Goal: Information Seeking & Learning: Learn about a topic

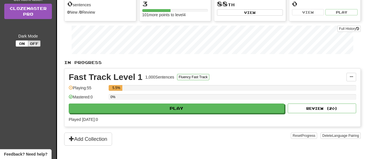
scroll to position [74, 0]
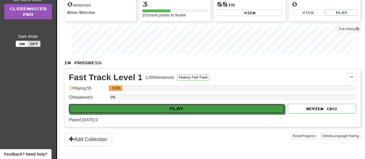
click at [179, 110] on button "Play" at bounding box center [177, 109] width 216 height 10
select select "**"
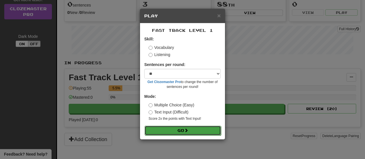
click at [171, 128] on button "Go" at bounding box center [183, 131] width 76 height 10
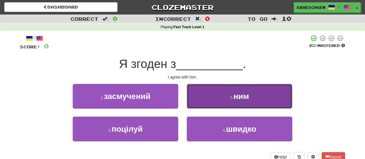
click at [234, 86] on button "2 . ним" at bounding box center [240, 96] width 106 height 25
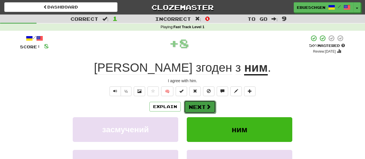
click at [208, 105] on span at bounding box center [208, 106] width 5 height 5
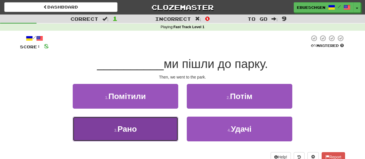
click at [168, 130] on button "3 . Рано" at bounding box center [126, 129] width 106 height 25
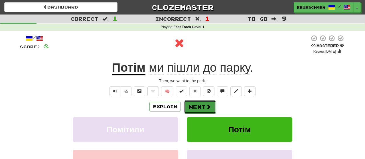
click at [204, 104] on button "Next" at bounding box center [200, 107] width 32 height 13
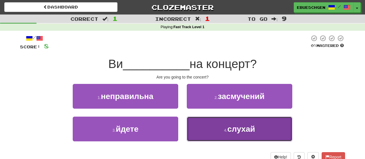
click at [203, 133] on button "4 . слухай" at bounding box center [240, 129] width 106 height 25
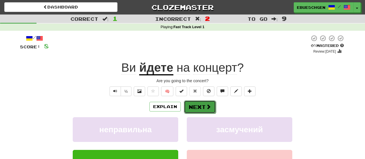
click at [211, 106] on button "Next" at bounding box center [200, 107] width 32 height 13
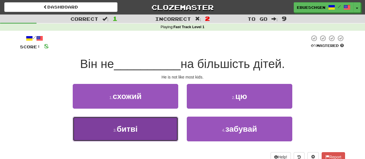
click at [159, 127] on button "3 . битві" at bounding box center [126, 129] width 106 height 25
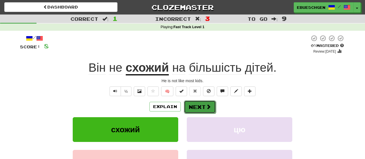
click at [204, 108] on button "Next" at bounding box center [200, 107] width 32 height 13
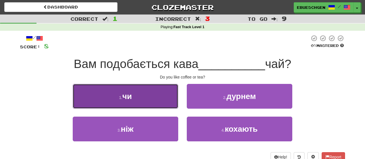
click at [165, 103] on button "1 . чи" at bounding box center [126, 96] width 106 height 25
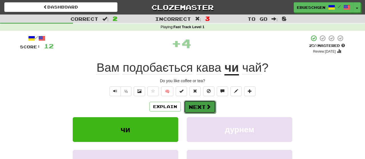
click at [204, 105] on button "Next" at bounding box center [200, 107] width 32 height 13
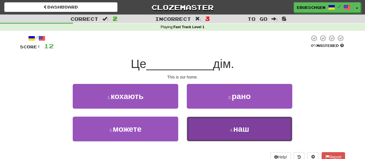
click at [215, 131] on button "4 . наш" at bounding box center [240, 129] width 106 height 25
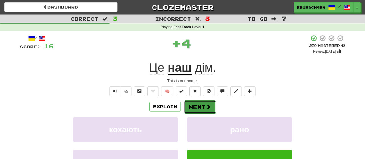
click at [200, 106] on button "Next" at bounding box center [200, 107] width 32 height 13
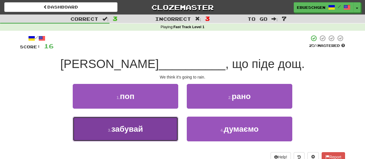
click at [176, 137] on button "3 . забувай" at bounding box center [126, 129] width 106 height 25
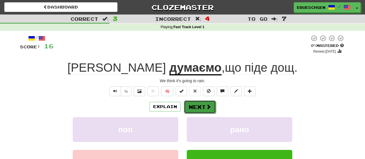
click at [202, 109] on button "Next" at bounding box center [200, 107] width 32 height 13
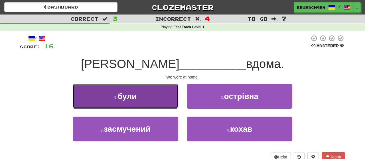
click at [161, 95] on button "1 . були" at bounding box center [126, 96] width 106 height 25
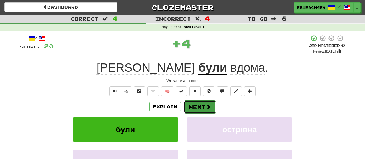
click at [201, 112] on button "Next" at bounding box center [200, 107] width 32 height 13
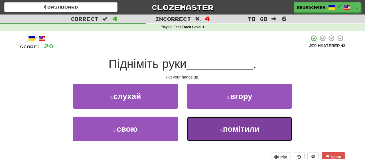
click at [205, 133] on button "4 . помітили" at bounding box center [240, 129] width 106 height 25
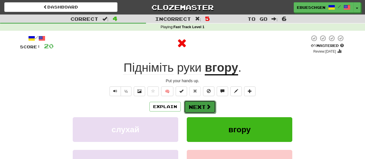
click at [197, 106] on button "Next" at bounding box center [200, 107] width 32 height 13
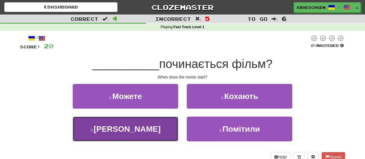
click at [145, 135] on button "3 . Коли" at bounding box center [126, 129] width 106 height 25
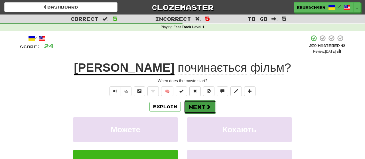
click at [197, 107] on button "Next" at bounding box center [200, 107] width 32 height 13
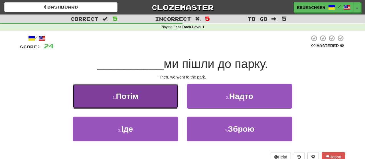
click at [168, 104] on button "1 . Потім" at bounding box center [126, 96] width 106 height 25
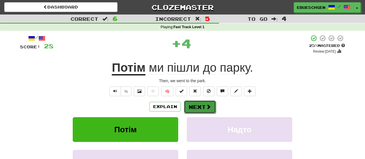
click at [196, 105] on button "Next" at bounding box center [200, 107] width 32 height 13
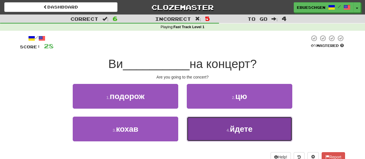
click at [205, 136] on button "4 . йдете" at bounding box center [240, 129] width 106 height 25
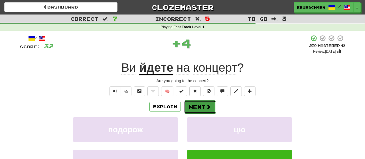
click at [193, 111] on button "Next" at bounding box center [200, 107] width 32 height 13
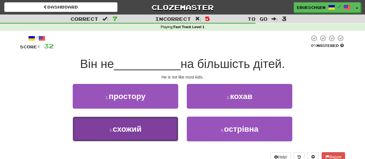
click at [150, 134] on button "3 . схожий" at bounding box center [126, 129] width 106 height 25
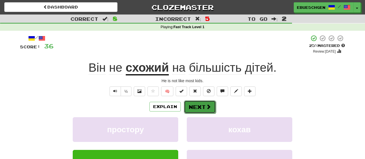
click at [199, 110] on button "Next" at bounding box center [200, 107] width 32 height 13
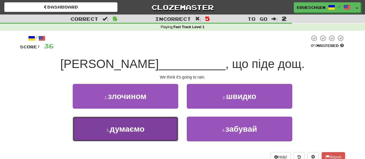
click at [159, 121] on button "3 . думаємо" at bounding box center [126, 129] width 106 height 25
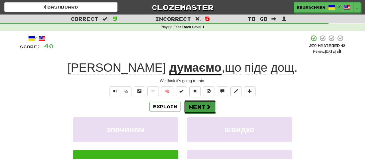
click at [210, 107] on span at bounding box center [208, 106] width 5 height 5
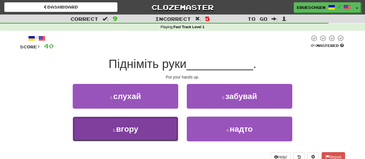
click at [147, 138] on button "3 . вгору" at bounding box center [126, 129] width 106 height 25
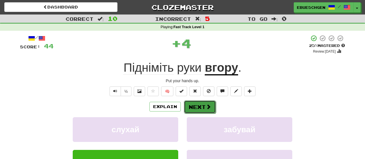
click at [194, 110] on button "Next" at bounding box center [200, 107] width 32 height 13
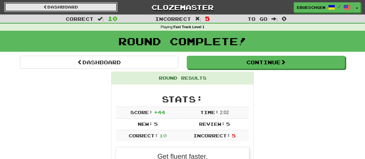
click at [90, 5] on link "Dashboard" at bounding box center [60, 7] width 113 height 10
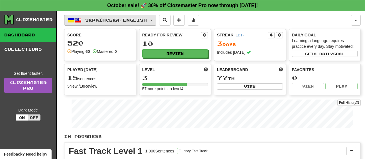
click at [92, 22] on span "Українська / English" at bounding box center [116, 20] width 62 height 5
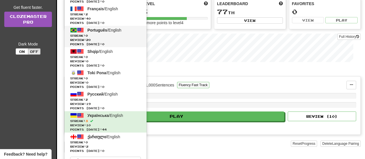
scroll to position [66, 0]
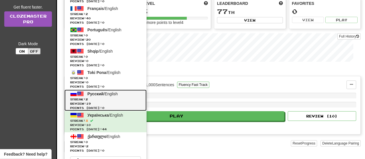
click at [97, 100] on span "Streak: 2" at bounding box center [105, 100] width 71 height 4
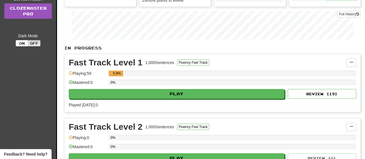
scroll to position [89, 0]
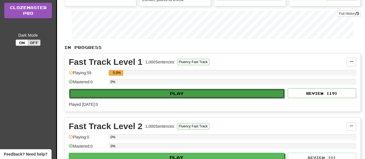
click at [115, 93] on button "Play" at bounding box center [177, 94] width 216 height 10
select select "**"
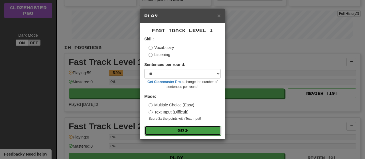
click at [155, 132] on button "Go" at bounding box center [183, 131] width 76 height 10
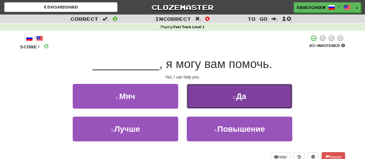
click at [214, 107] on button "2 . Да" at bounding box center [240, 96] width 106 height 25
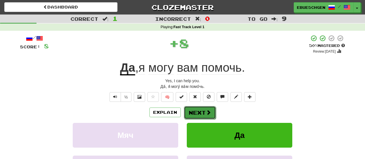
click at [202, 114] on button "Next" at bounding box center [200, 112] width 32 height 13
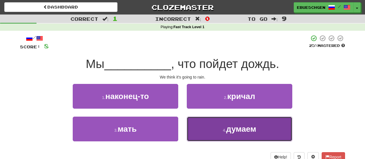
click at [199, 134] on button "4 . думаем" at bounding box center [240, 129] width 106 height 25
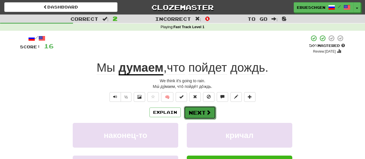
click at [198, 113] on button "Next" at bounding box center [200, 112] width 32 height 13
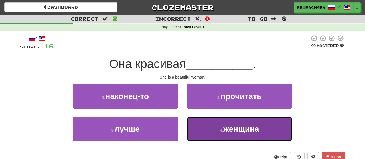
click at [217, 129] on button "4 . женщина" at bounding box center [240, 129] width 106 height 25
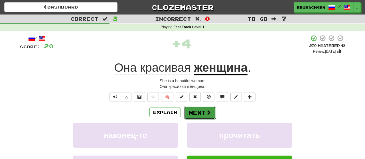
click at [197, 113] on button "Next" at bounding box center [200, 112] width 32 height 13
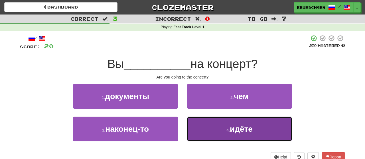
click at [226, 121] on button "4 . идёте" at bounding box center [240, 129] width 106 height 25
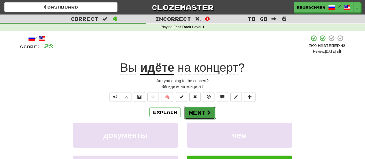
click at [210, 113] on span at bounding box center [208, 112] width 5 height 5
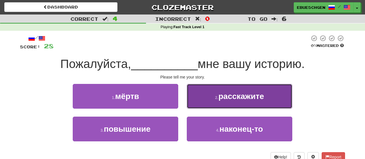
click at [211, 98] on button "2 . расскажите" at bounding box center [240, 96] width 106 height 25
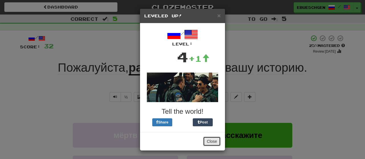
click at [209, 141] on button "Close" at bounding box center [212, 142] width 18 height 10
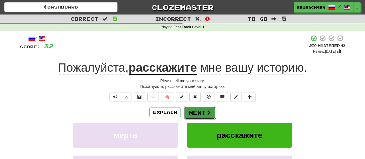
click at [206, 110] on span at bounding box center [208, 112] width 5 height 5
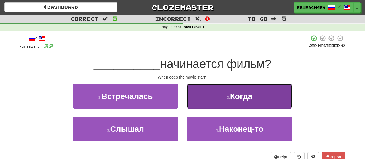
click at [221, 105] on button "2 . Когда" at bounding box center [240, 96] width 106 height 25
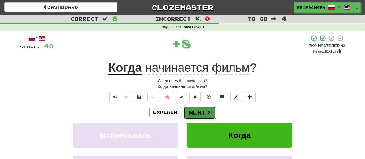
click at [206, 112] on span at bounding box center [208, 112] width 5 height 5
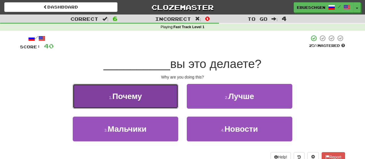
click at [172, 99] on button "1 . Почему" at bounding box center [126, 96] width 106 height 25
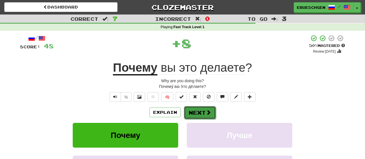
click at [201, 112] on button "Next" at bounding box center [200, 112] width 32 height 13
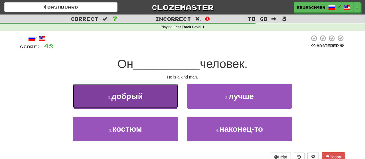
click at [175, 102] on button "1 . добрый" at bounding box center [126, 96] width 106 height 25
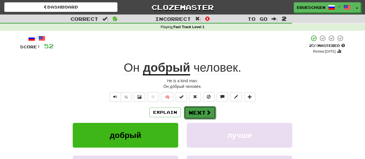
click at [202, 116] on button "Next" at bounding box center [200, 112] width 32 height 13
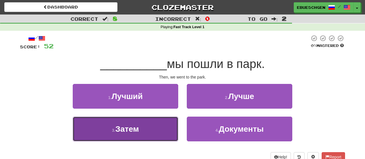
click at [155, 128] on button "3 . Затем" at bounding box center [126, 129] width 106 height 25
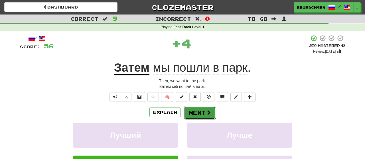
click at [206, 119] on button "Next" at bounding box center [200, 112] width 32 height 13
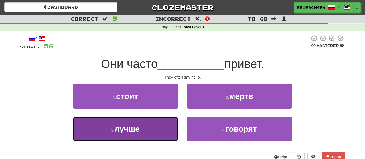
click at [148, 138] on button "3 . лучше" at bounding box center [126, 129] width 106 height 25
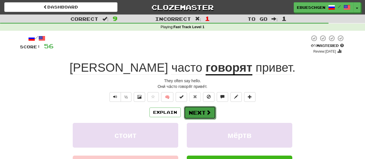
click at [199, 116] on button "Next" at bounding box center [200, 112] width 32 height 13
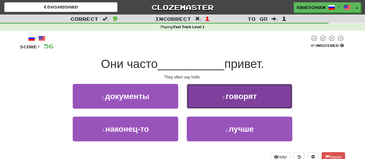
click at [209, 106] on button "2 . говорят" at bounding box center [240, 96] width 106 height 25
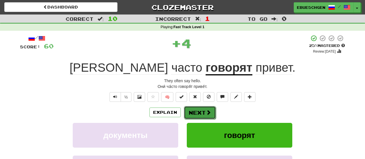
click at [199, 118] on button "Next" at bounding box center [200, 112] width 32 height 13
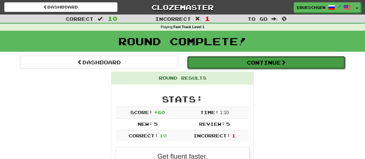
click at [253, 64] on button "Continue" at bounding box center [266, 62] width 158 height 13
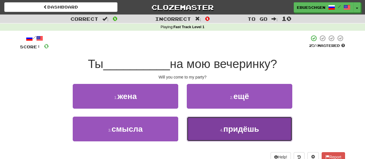
click at [215, 127] on button "4 . придёшь" at bounding box center [240, 129] width 106 height 25
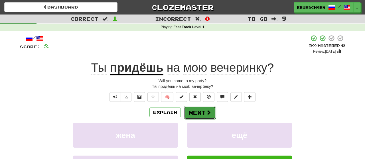
click at [194, 113] on button "Next" at bounding box center [200, 112] width 32 height 13
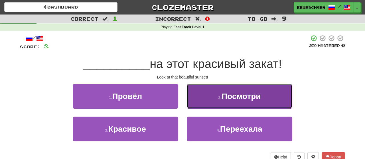
click at [213, 89] on button "2 . Посмотри" at bounding box center [240, 96] width 106 height 25
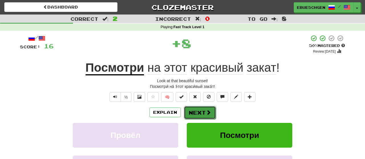
click at [199, 117] on button "Next" at bounding box center [200, 112] width 32 height 13
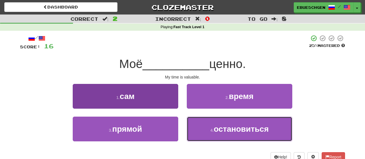
drag, startPoint x: 189, startPoint y: 125, endPoint x: 161, endPoint y: 102, distance: 35.9
click at [161, 102] on div "1 . сам 2 . время 3 . прямой 4 . остановиться" at bounding box center [183, 117] width 334 height 66
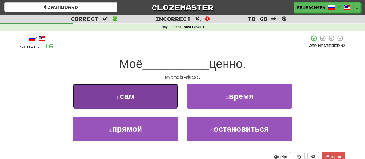
click at [161, 102] on button "1 . сам" at bounding box center [126, 96] width 106 height 25
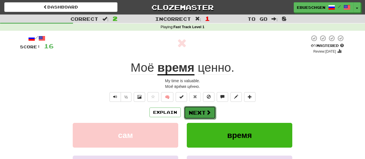
click at [206, 112] on span at bounding box center [208, 112] width 5 height 5
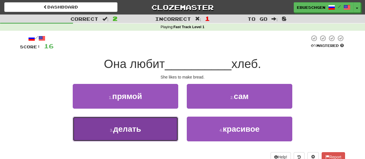
click at [169, 132] on button "3 . делать" at bounding box center [126, 129] width 106 height 25
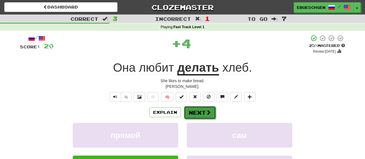
click at [205, 118] on button "Next" at bounding box center [200, 112] width 32 height 13
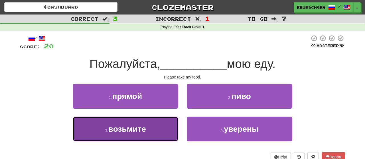
click at [172, 133] on button "3 . возьмите" at bounding box center [126, 129] width 106 height 25
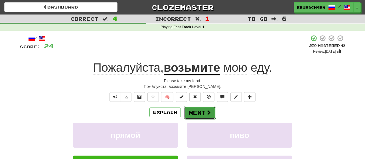
click at [205, 117] on button "Next" at bounding box center [200, 112] width 32 height 13
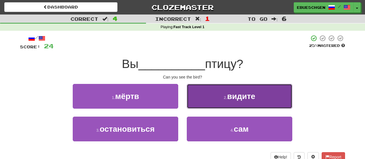
click at [213, 102] on button "2 . видите" at bounding box center [240, 96] width 106 height 25
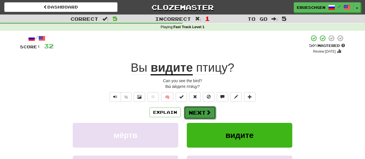
click at [195, 113] on button "Next" at bounding box center [200, 112] width 32 height 13
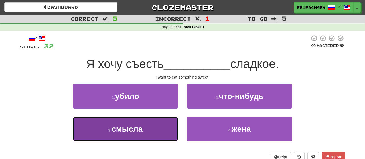
click at [167, 128] on button "3 . смысла" at bounding box center [126, 129] width 106 height 25
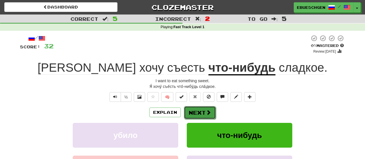
click at [212, 116] on button "Next" at bounding box center [200, 112] width 32 height 13
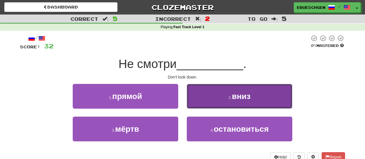
click at [227, 106] on button "2 . вниз" at bounding box center [240, 96] width 106 height 25
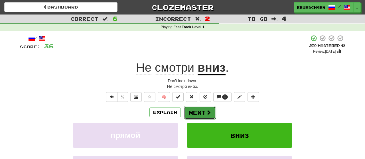
click at [193, 115] on button "Next" at bounding box center [200, 112] width 32 height 13
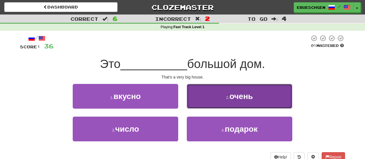
click at [205, 102] on button "2 . очень" at bounding box center [240, 96] width 106 height 25
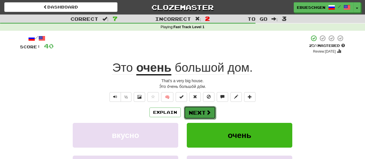
click at [200, 113] on button "Next" at bounding box center [200, 112] width 32 height 13
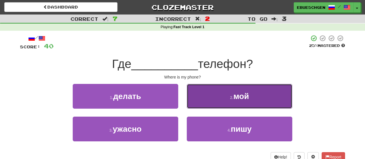
click at [207, 105] on button "2 . мой" at bounding box center [240, 96] width 106 height 25
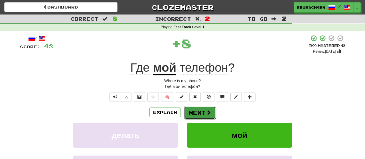
click at [207, 115] on span at bounding box center [208, 112] width 5 height 5
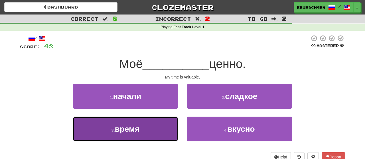
click at [165, 130] on button "3 . время" at bounding box center [126, 129] width 106 height 25
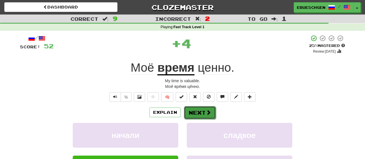
click at [188, 115] on button "Next" at bounding box center [200, 112] width 32 height 13
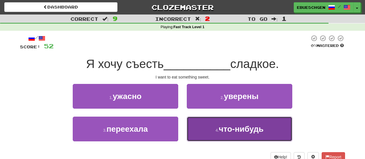
click at [201, 130] on button "4 . что-нибудь" at bounding box center [240, 129] width 106 height 25
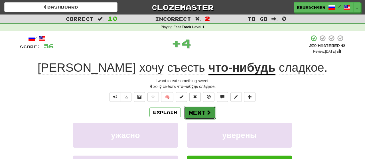
click at [185, 113] on button "Next" at bounding box center [200, 112] width 32 height 13
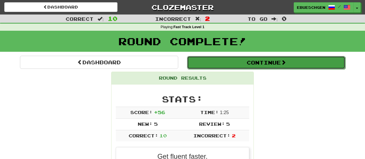
click at [232, 66] on button "Continue" at bounding box center [266, 62] width 158 height 13
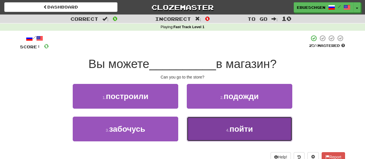
click at [217, 129] on button "4 . пойти" at bounding box center [240, 129] width 106 height 25
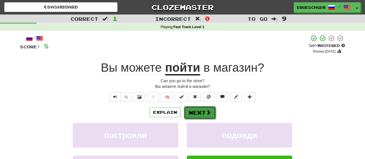
click at [187, 118] on button "Next" at bounding box center [200, 112] width 32 height 13
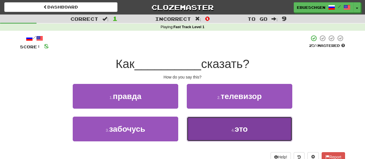
click at [203, 127] on button "4 . это" at bounding box center [240, 129] width 106 height 25
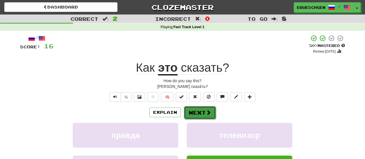
click at [197, 118] on button "Next" at bounding box center [200, 112] width 32 height 13
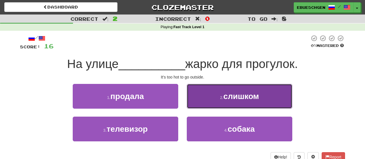
click at [205, 98] on button "2 . слишком" at bounding box center [240, 96] width 106 height 25
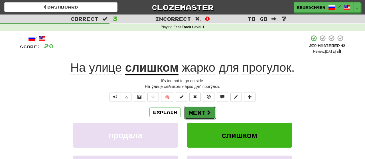
click at [195, 112] on button "Next" at bounding box center [200, 112] width 32 height 13
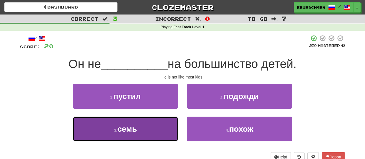
click at [155, 126] on button "3 . семь" at bounding box center [126, 129] width 106 height 25
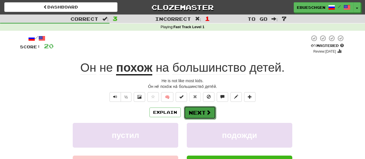
click at [204, 116] on button "Next" at bounding box center [200, 112] width 32 height 13
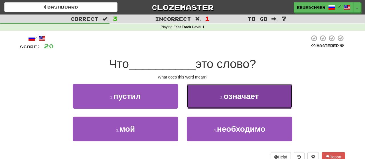
click at [241, 100] on span "означает" at bounding box center [241, 96] width 35 height 9
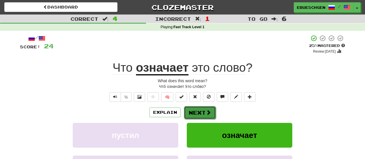
click at [210, 110] on span at bounding box center [208, 112] width 5 height 5
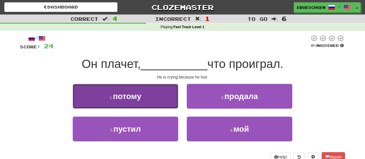
click at [166, 99] on button "1 . потому" at bounding box center [126, 96] width 106 height 25
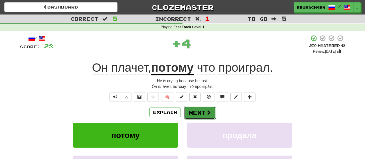
click at [209, 115] on span at bounding box center [208, 112] width 5 height 5
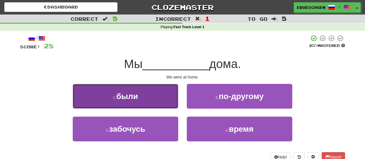
click at [157, 101] on button "1 . были" at bounding box center [126, 96] width 106 height 25
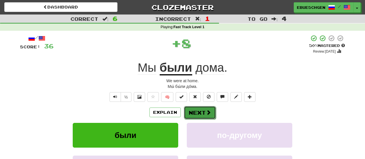
click at [199, 114] on button "Next" at bounding box center [200, 112] width 32 height 13
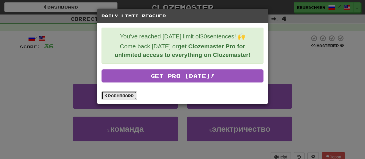
click at [127, 98] on link "Dashboard" at bounding box center [119, 96] width 35 height 9
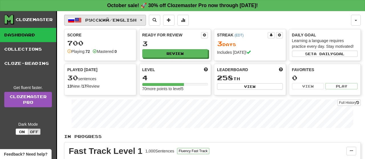
click at [124, 23] on button "Русский / English" at bounding box center [105, 20] width 82 height 11
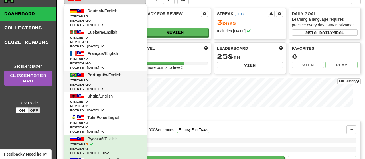
scroll to position [21, 0]
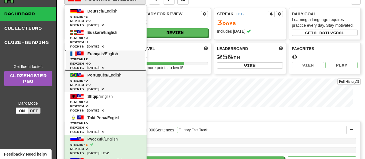
click at [123, 62] on span "Review: 40" at bounding box center [105, 64] width 71 height 4
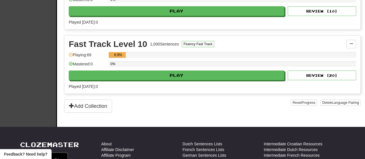
scroll to position [236, 0]
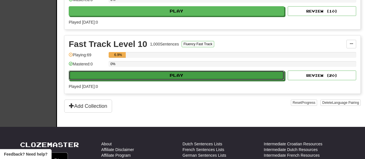
click at [138, 75] on button "Play" at bounding box center [177, 76] width 216 height 10
select select "**"
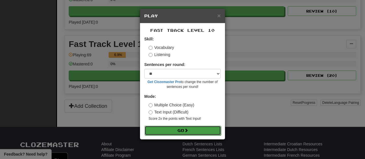
click at [161, 128] on button "Go" at bounding box center [183, 131] width 76 height 10
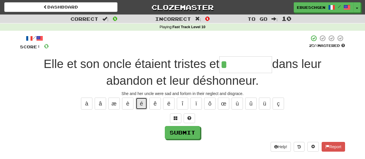
click at [140, 105] on button "é" at bounding box center [141, 104] width 11 height 12
click at [146, 103] on button "é" at bounding box center [141, 104] width 11 height 12
type input "*********"
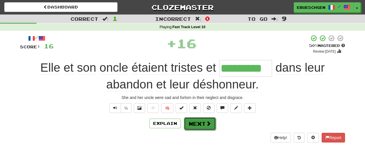
click at [193, 126] on button "Next" at bounding box center [200, 124] width 32 height 13
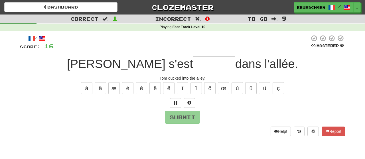
type input "*"
type input "******"
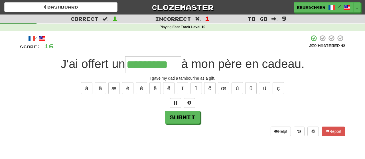
type input "*********"
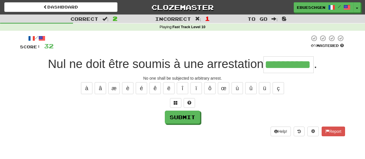
type input "**********"
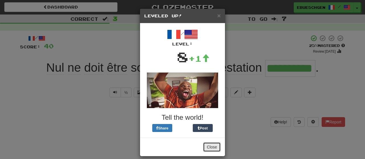
click at [216, 146] on button "Close" at bounding box center [212, 148] width 18 height 10
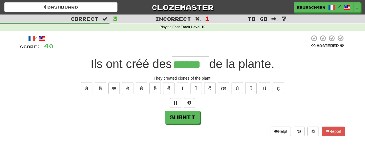
type input "******"
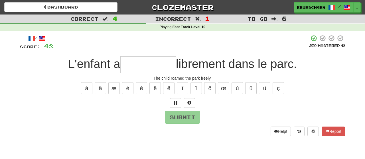
type input "*"
type input "********"
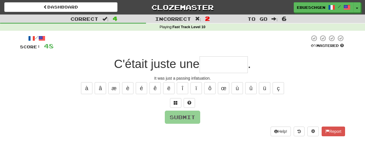
type input "*******"
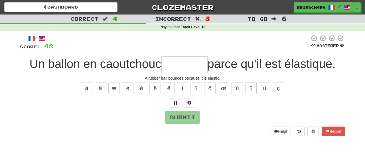
type input "*"
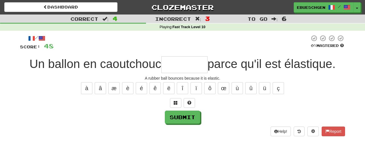
type input "*"
type input "********"
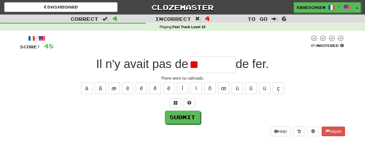
type input "*"
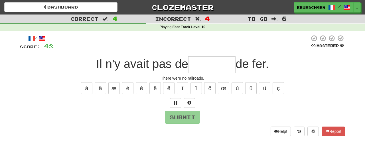
type input "*"
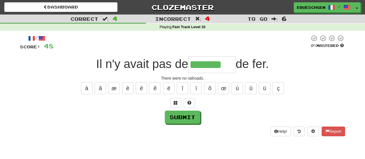
type input "*******"
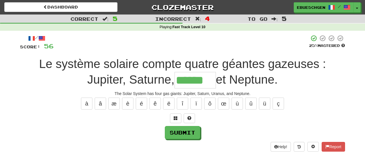
type input "******"
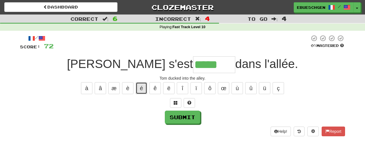
click at [143, 87] on button "é" at bounding box center [141, 88] width 11 height 12
type input "******"
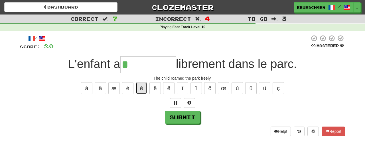
click at [141, 86] on button "é" at bounding box center [141, 88] width 11 height 12
click at [141, 87] on button "é" at bounding box center [141, 88] width 11 height 12
type input "********"
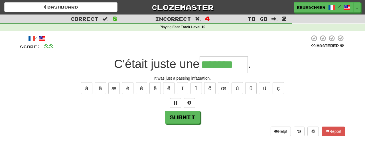
type input "*******"
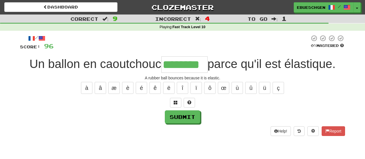
type input "********"
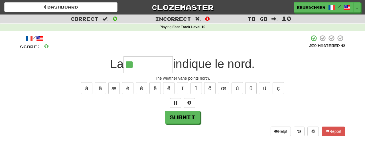
type input "*********"
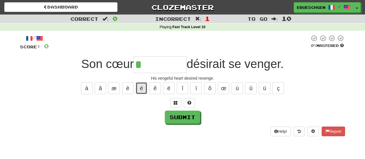
click at [141, 92] on button "é" at bounding box center [141, 88] width 11 height 12
type input "*"
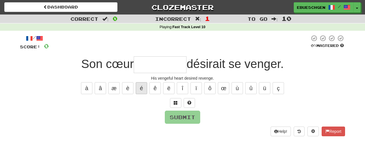
type input "*********"
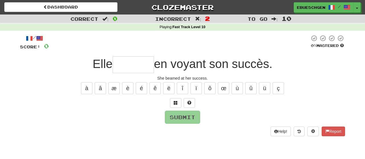
type input "*"
type input "********"
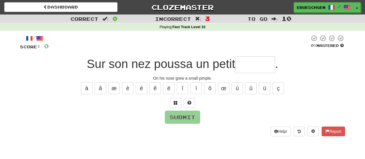
type input "*"
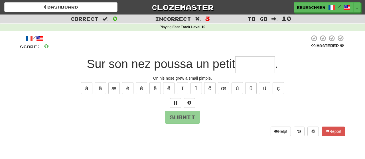
type input "******"
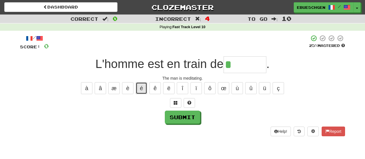
click at [139, 91] on button "é" at bounding box center [141, 88] width 11 height 12
type input "*******"
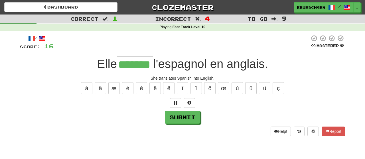
type input "*******"
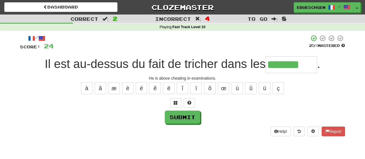
type input "*******"
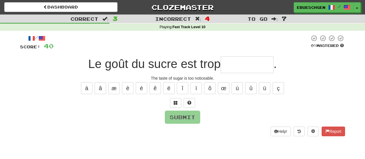
type input "*"
click at [139, 91] on button "é" at bounding box center [141, 88] width 11 height 12
type input "*"
type input "********"
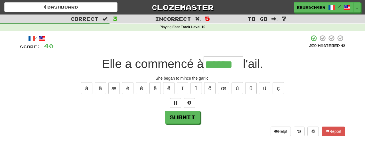
type input "******"
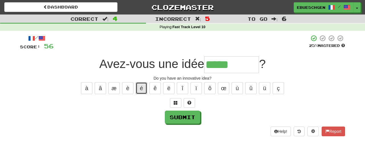
click at [139, 91] on button "é" at bounding box center [141, 88] width 11 height 12
type input "*********"
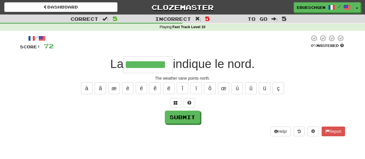
type input "*********"
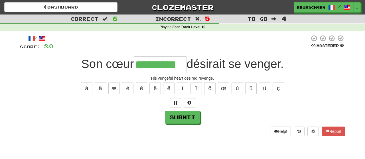
type input "*********"
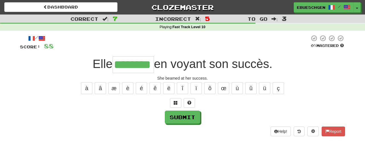
type input "********"
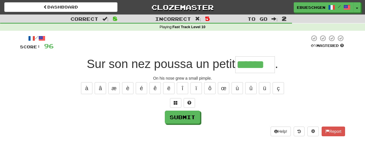
type input "******"
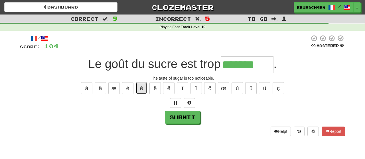
click at [139, 91] on button "é" at bounding box center [141, 88] width 11 height 12
type input "********"
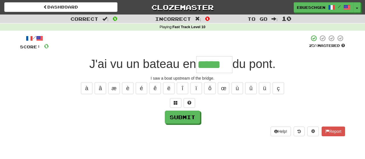
type input "*****"
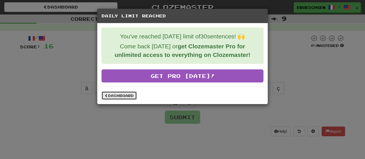
click at [113, 98] on link "Dashboard" at bounding box center [119, 96] width 35 height 9
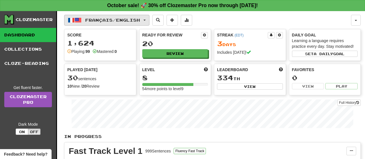
click at [100, 17] on button "Français / English" at bounding box center [106, 20] width 85 height 11
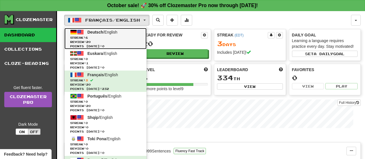
click at [108, 40] on span "Review: 20" at bounding box center [105, 42] width 71 height 4
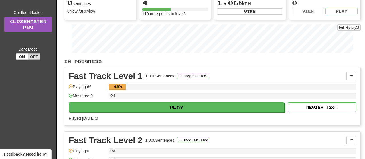
scroll to position [75, 0]
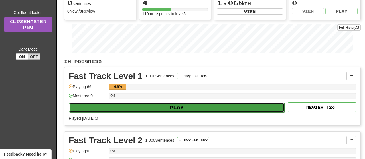
click at [135, 106] on button "Play" at bounding box center [177, 108] width 216 height 10
select select "**"
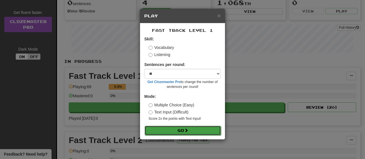
click at [170, 128] on button "Go" at bounding box center [183, 131] width 76 height 10
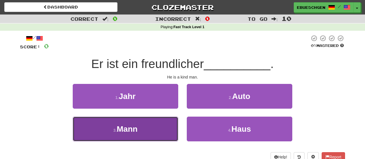
click at [79, 122] on button "3 . [PERSON_NAME]" at bounding box center [126, 129] width 106 height 25
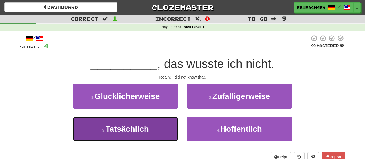
click at [87, 126] on button "3 . Tatsächlich" at bounding box center [126, 129] width 106 height 25
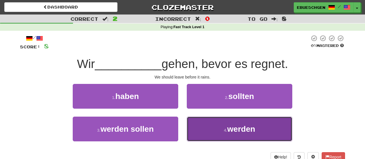
click at [260, 134] on button "4 . werden" at bounding box center [240, 129] width 106 height 25
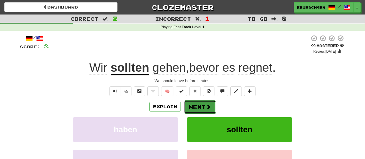
click at [213, 107] on button "Next" at bounding box center [200, 107] width 32 height 13
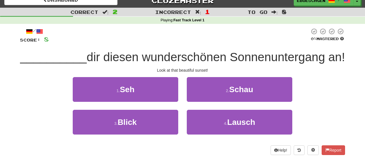
scroll to position [9, 0]
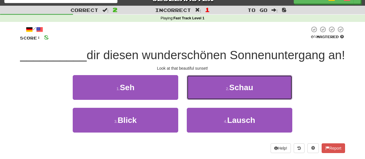
click at [213, 100] on button "2 . Schau" at bounding box center [240, 87] width 106 height 25
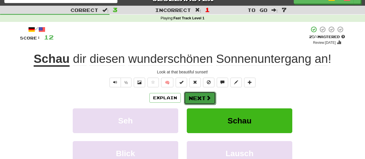
click at [198, 98] on button "Next" at bounding box center [200, 98] width 32 height 13
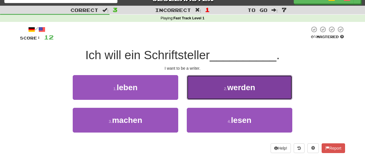
click at [217, 96] on button "2 . werden" at bounding box center [240, 87] width 106 height 25
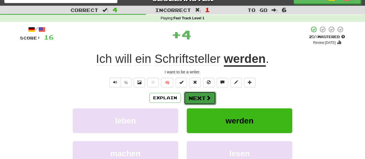
click at [208, 97] on span at bounding box center [208, 98] width 5 height 5
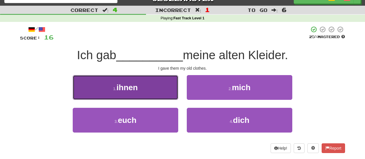
click at [171, 83] on button "1 . ihnen" at bounding box center [126, 87] width 106 height 25
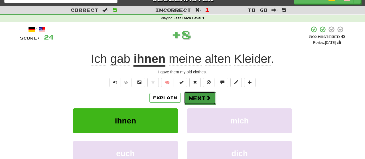
click at [202, 100] on button "Next" at bounding box center [200, 98] width 32 height 13
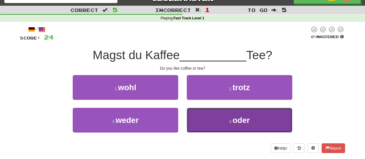
click at [219, 124] on button "4 . oder" at bounding box center [240, 120] width 106 height 25
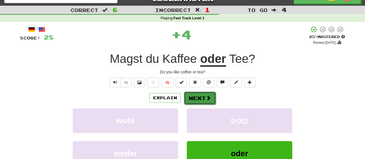
click at [198, 93] on button "Next" at bounding box center [200, 98] width 32 height 13
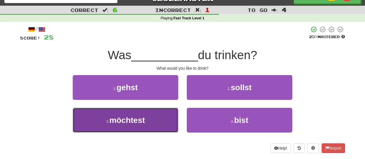
click at [177, 116] on button "3 . möchtest" at bounding box center [126, 120] width 106 height 25
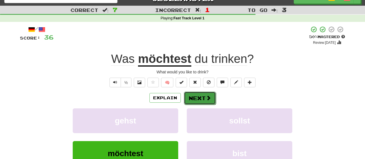
click at [207, 100] on span at bounding box center [208, 98] width 5 height 5
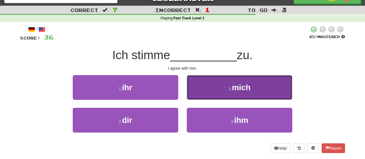
click at [212, 99] on button "2 . mich" at bounding box center [240, 87] width 106 height 25
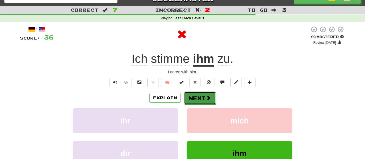
click at [211, 100] on button "Next" at bounding box center [200, 98] width 32 height 13
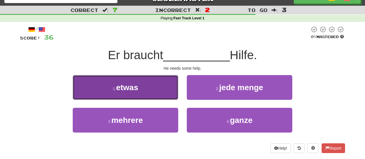
click at [169, 91] on button "1 . etwas" at bounding box center [126, 87] width 106 height 25
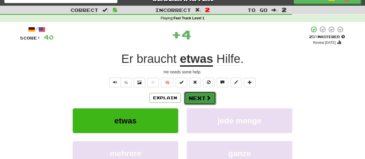
click at [208, 99] on span at bounding box center [208, 98] width 5 height 5
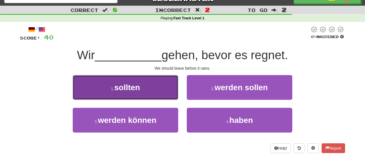
click at [172, 94] on button "1 . sollten" at bounding box center [126, 87] width 106 height 25
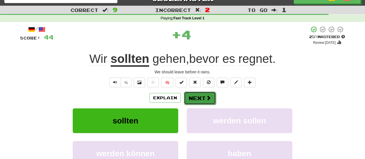
click at [197, 94] on button "Next" at bounding box center [200, 98] width 32 height 13
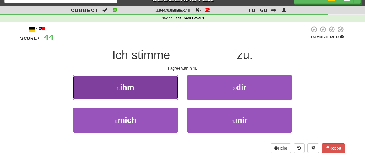
click at [163, 91] on button "1 . ihm" at bounding box center [126, 87] width 106 height 25
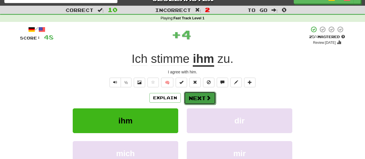
click at [201, 103] on button "Next" at bounding box center [200, 98] width 32 height 13
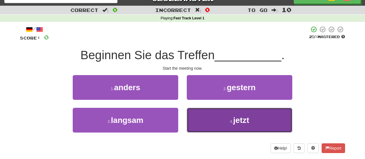
click at [206, 116] on button "4 . jetzt" at bounding box center [240, 120] width 106 height 25
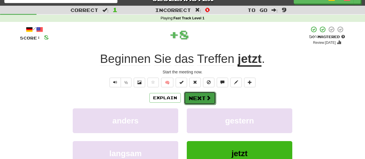
click at [198, 101] on button "Next" at bounding box center [200, 98] width 32 height 13
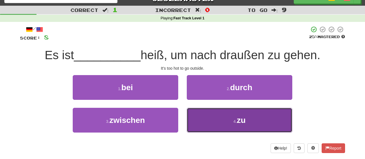
click at [205, 119] on button "4 . zu" at bounding box center [240, 120] width 106 height 25
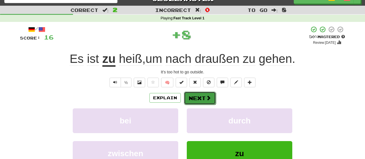
click at [197, 97] on button "Next" at bounding box center [200, 98] width 32 height 13
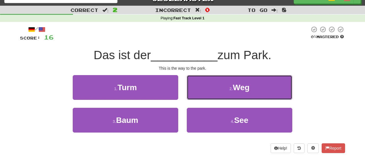
click at [197, 97] on button "2 . Weg" at bounding box center [240, 87] width 106 height 25
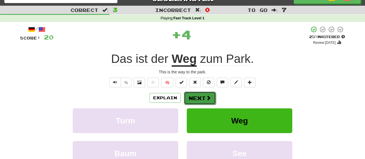
click at [197, 101] on button "Next" at bounding box center [200, 98] width 32 height 13
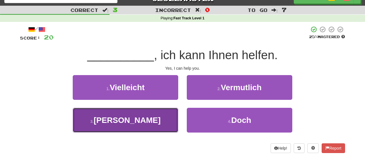
click at [150, 119] on button "3 . Ja" at bounding box center [126, 120] width 106 height 25
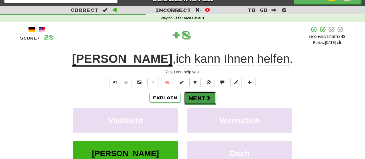
click at [200, 100] on button "Next" at bounding box center [200, 98] width 32 height 13
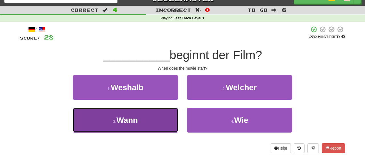
click at [166, 120] on button "3 . Wann" at bounding box center [126, 120] width 106 height 25
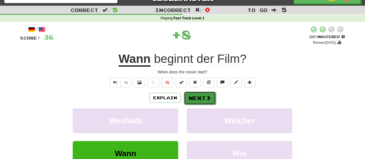
click at [207, 95] on button "Next" at bounding box center [200, 98] width 32 height 13
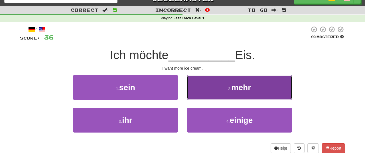
click at [208, 90] on button "2 . mehr" at bounding box center [240, 87] width 106 height 25
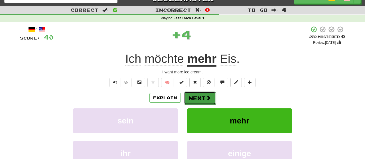
click at [195, 98] on button "Next" at bounding box center [200, 98] width 32 height 13
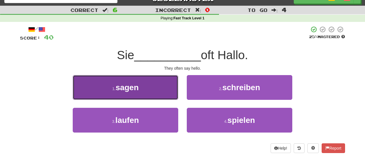
click at [164, 87] on button "1 . sagen" at bounding box center [126, 87] width 106 height 25
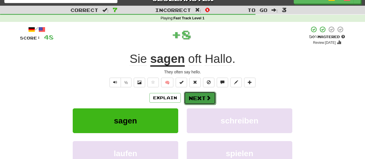
click at [204, 101] on button "Next" at bounding box center [200, 98] width 32 height 13
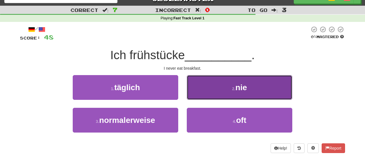
click at [207, 83] on button "2 . nie" at bounding box center [240, 87] width 106 height 25
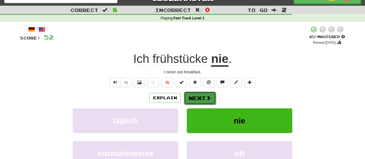
click at [190, 97] on button "Next" at bounding box center [200, 98] width 32 height 13
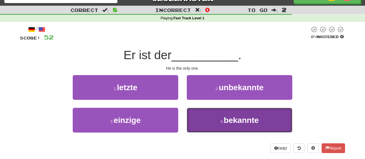
click at [200, 120] on button "4 . bekannte" at bounding box center [240, 120] width 106 height 25
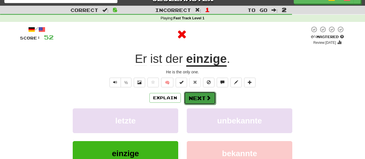
click at [203, 97] on button "Next" at bounding box center [200, 98] width 32 height 13
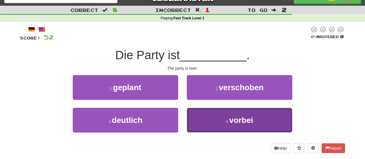
click at [211, 114] on button "4 . vorbei" at bounding box center [240, 120] width 106 height 25
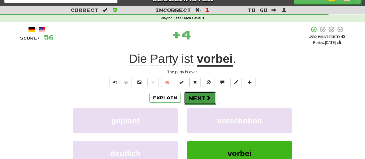
click at [203, 99] on button "Next" at bounding box center [200, 98] width 32 height 13
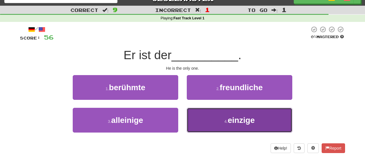
click at [198, 115] on button "4 . einzige" at bounding box center [240, 120] width 106 height 25
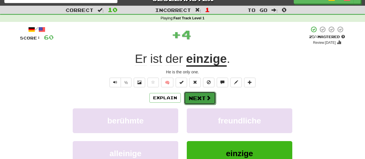
click at [197, 103] on button "Next" at bounding box center [200, 98] width 32 height 13
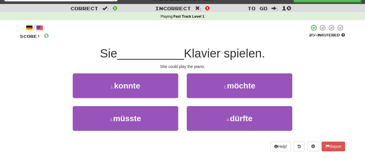
scroll to position [13, 0]
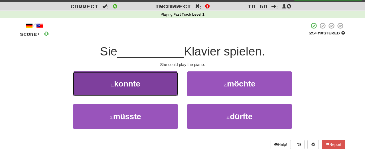
click at [167, 81] on button "1 . konnte" at bounding box center [126, 84] width 106 height 25
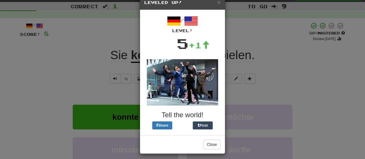
scroll to position [16, 0]
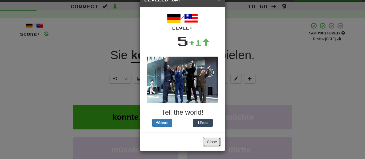
click at [211, 143] on button "Close" at bounding box center [212, 142] width 18 height 10
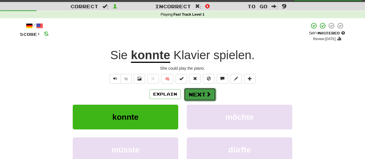
click at [209, 97] on span at bounding box center [208, 94] width 5 height 5
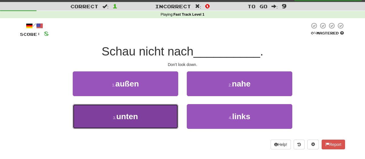
click at [161, 108] on button "3 . unten" at bounding box center [126, 116] width 106 height 25
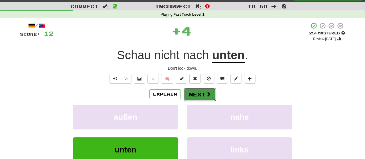
click at [205, 96] on button "Next" at bounding box center [200, 94] width 32 height 13
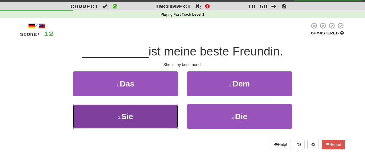
click at [157, 125] on button "3 . Sie" at bounding box center [126, 116] width 106 height 25
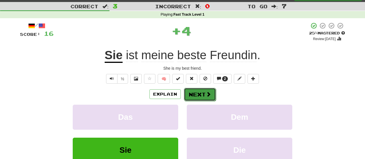
click at [194, 100] on button "Next" at bounding box center [200, 94] width 32 height 13
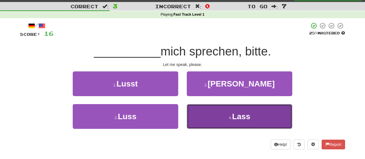
click at [218, 116] on button "4 . Lass" at bounding box center [240, 116] width 106 height 25
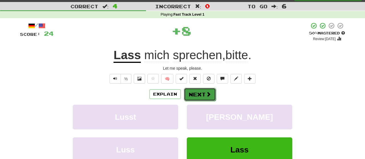
click at [201, 93] on button "Next" at bounding box center [200, 94] width 32 height 13
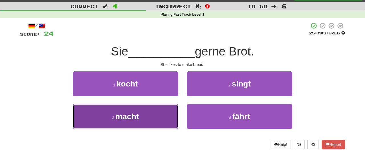
click at [165, 114] on button "3 . macht" at bounding box center [126, 116] width 106 height 25
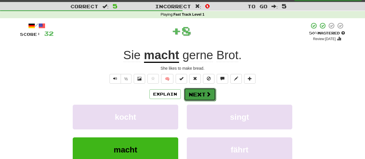
click at [201, 92] on button "Next" at bounding box center [200, 94] width 32 height 13
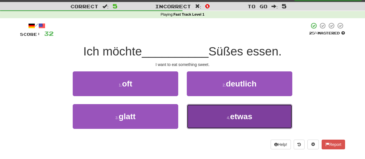
click at [211, 125] on button "4 . etwas" at bounding box center [240, 116] width 106 height 25
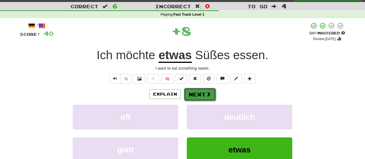
click at [197, 94] on button "Next" at bounding box center [200, 94] width 32 height 13
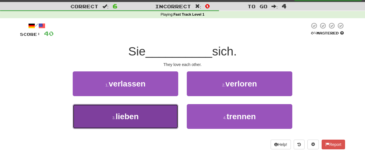
click at [164, 113] on button "3 . lieben" at bounding box center [126, 116] width 106 height 25
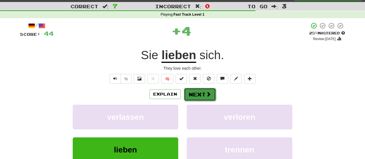
click at [205, 94] on button "Next" at bounding box center [200, 94] width 32 height 13
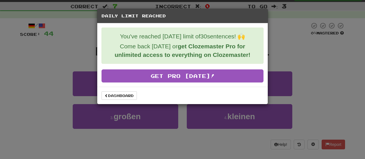
click at [121, 99] on div "Dashboard" at bounding box center [182, 95] width 171 height 17
click at [122, 94] on link "Dashboard" at bounding box center [119, 96] width 35 height 9
